Goal: Navigation & Orientation: Find specific page/section

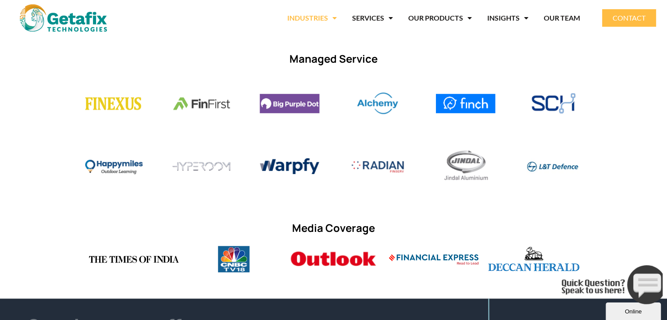
click at [328, 18] on link "INDUSTRIES" at bounding box center [312, 18] width 50 height 20
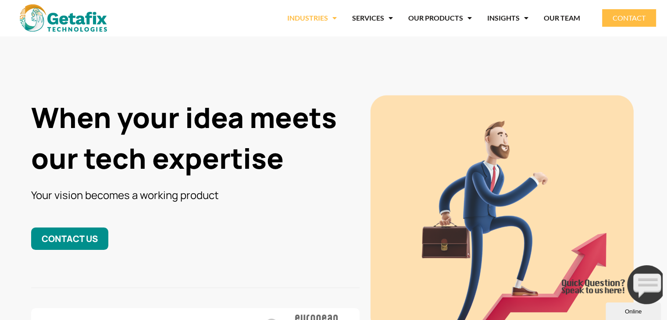
click at [328, 18] on link "INDUSTRIES" at bounding box center [312, 18] width 50 height 20
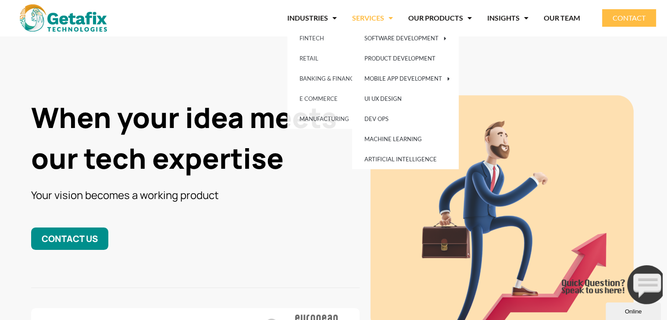
click at [369, 16] on link "SERVICES" at bounding box center [372, 18] width 41 height 20
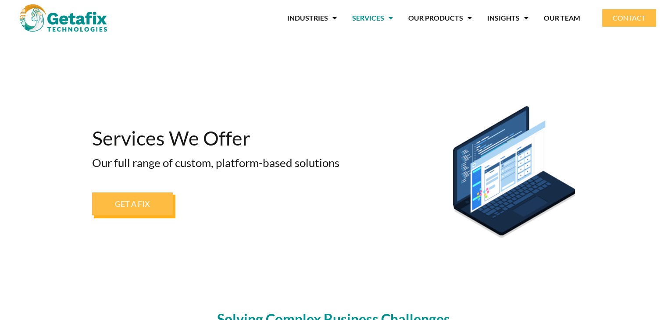
click at [369, 16] on link "SERVICES" at bounding box center [372, 18] width 41 height 20
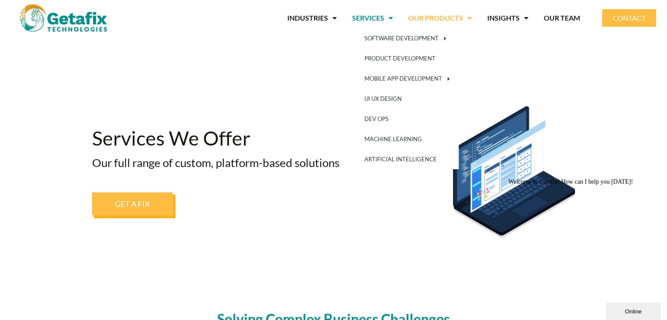
click at [434, 19] on link "OUR PRODUCTS" at bounding box center [441, 18] width 64 height 20
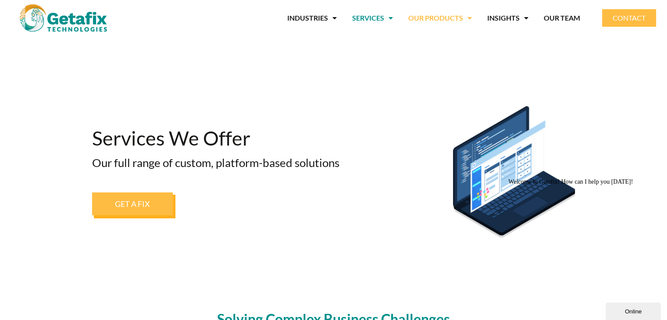
click at [472, 18] on span "Menu" at bounding box center [467, 18] width 9 height 16
click at [515, 14] on link "INSIGHTS" at bounding box center [507, 18] width 41 height 20
click at [559, 16] on link "OUR TEAM" at bounding box center [562, 18] width 36 height 20
